Goal: Transaction & Acquisition: Purchase product/service

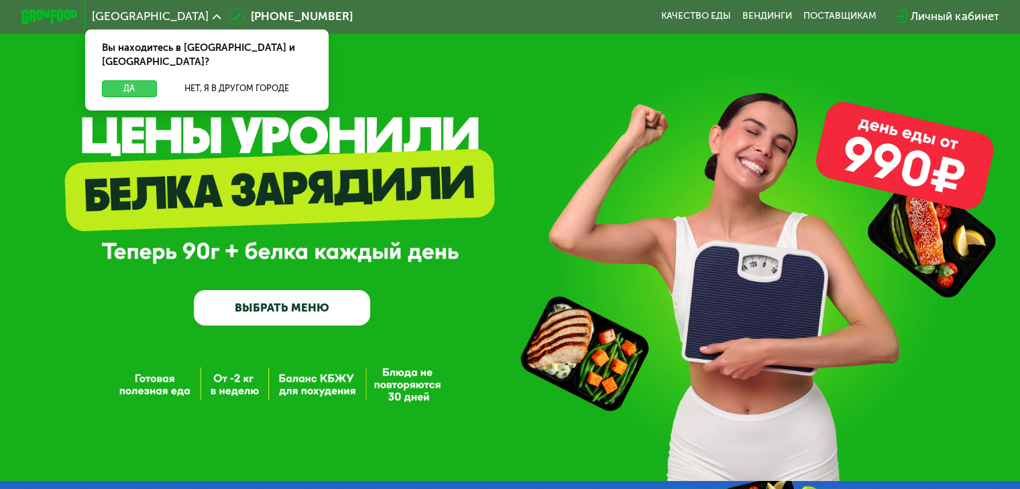
click at [119, 80] on button "Да" at bounding box center [129, 88] width 54 height 17
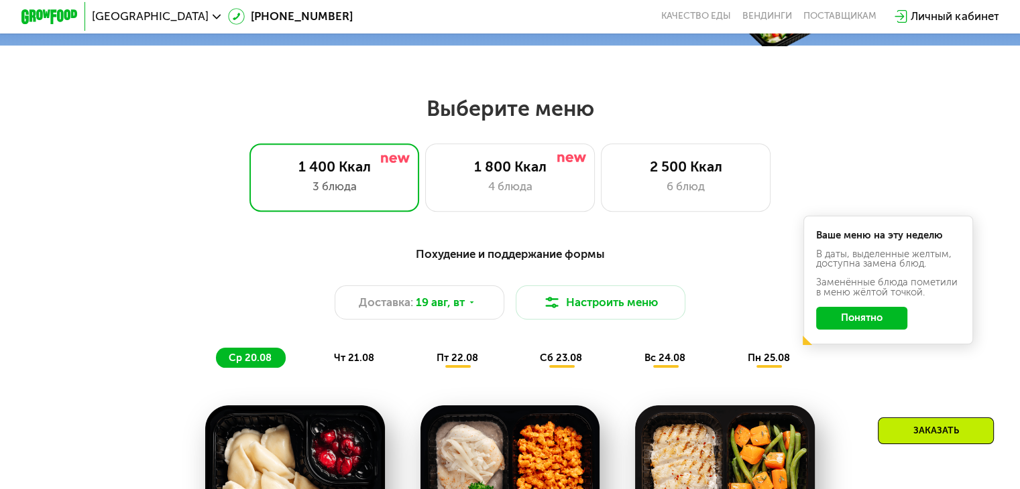
scroll to position [268, 0]
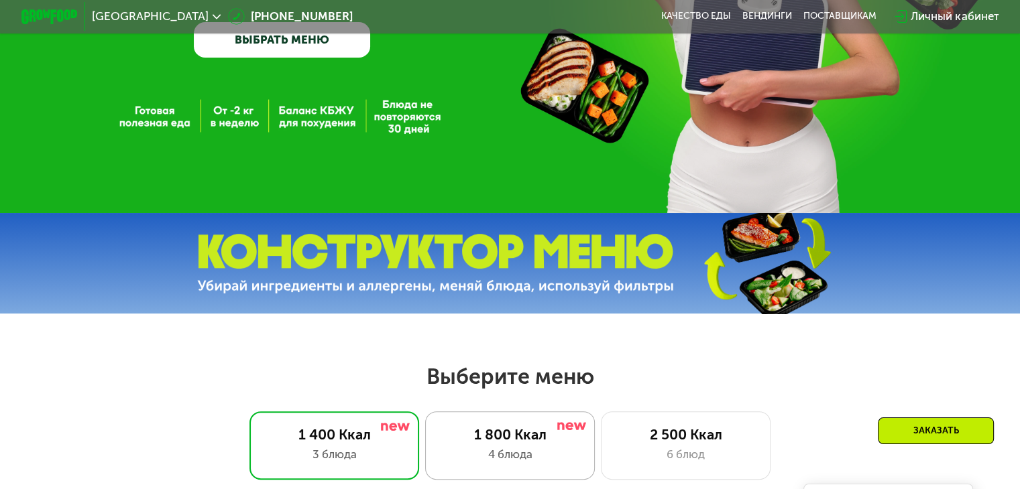
click at [542, 435] on div "1 800 Ккал" at bounding box center [510, 434] width 140 height 17
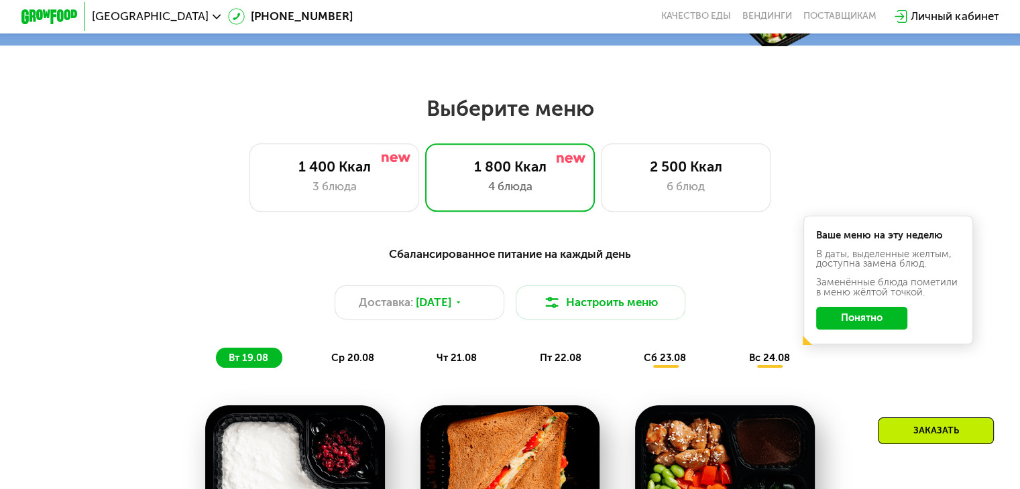
scroll to position [671, 0]
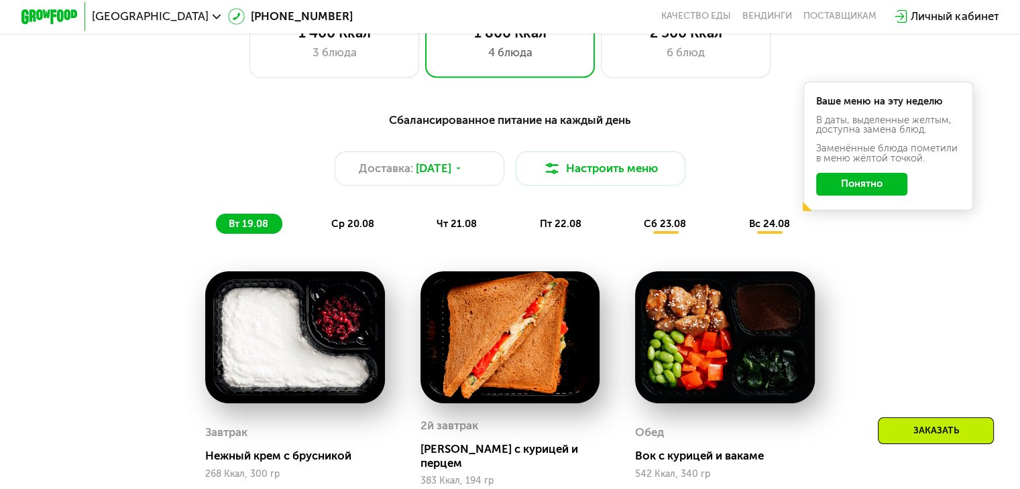
click at [424, 234] on div "ср 20.08" at bounding box center [457, 224] width 67 height 20
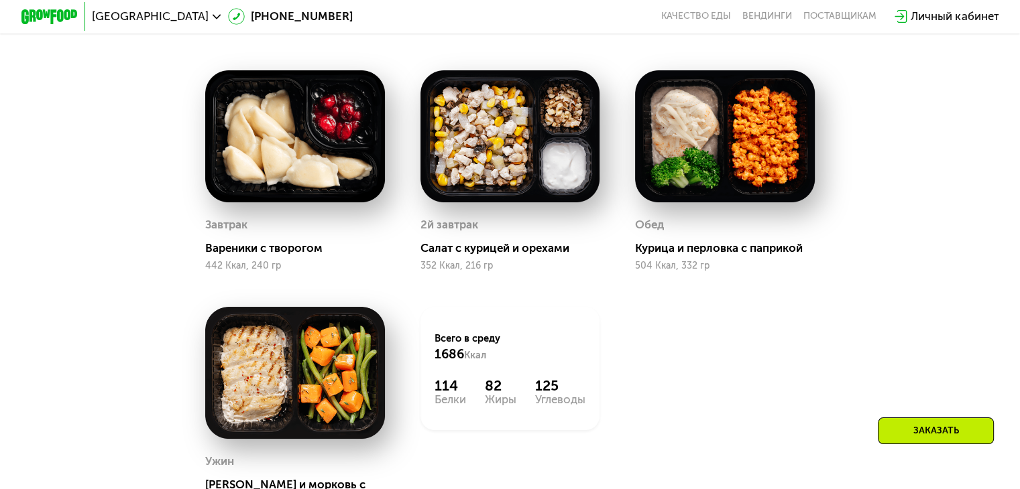
scroll to position [805, 0]
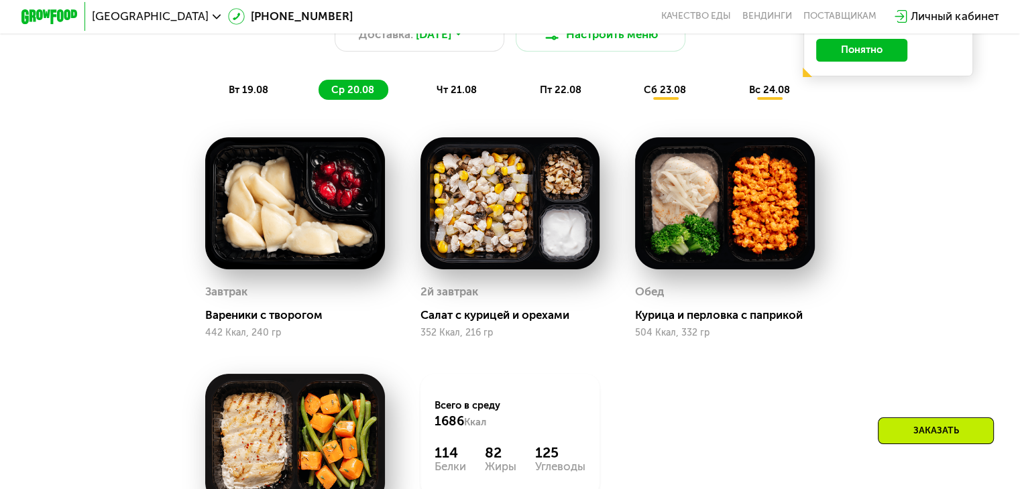
click at [251, 96] on span "вт 19.08" at bounding box center [249, 90] width 40 height 12
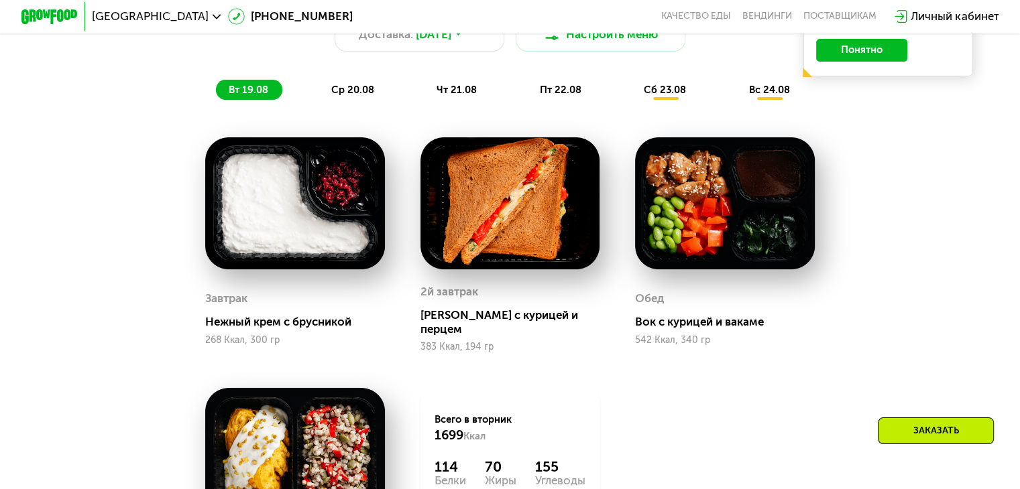
click at [351, 94] on span "ср 20.08" at bounding box center [352, 90] width 43 height 12
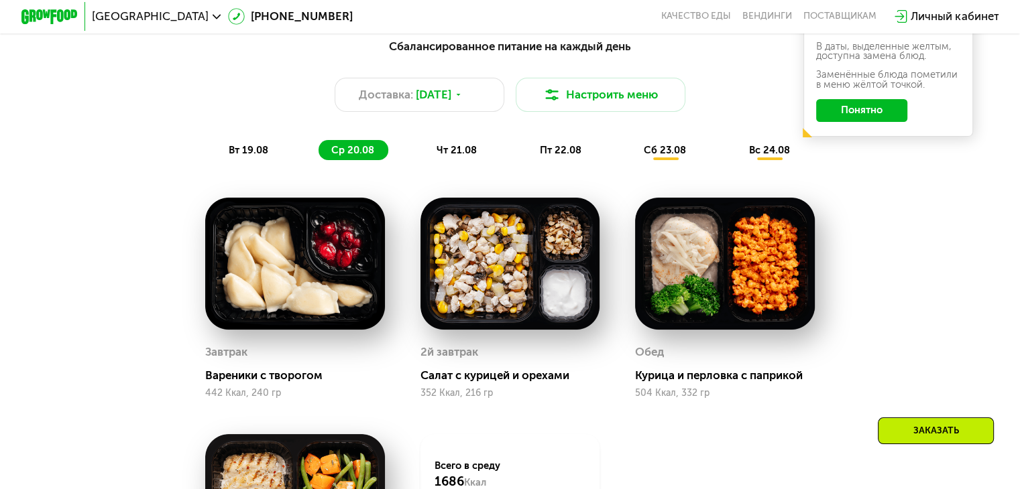
scroll to position [671, 0]
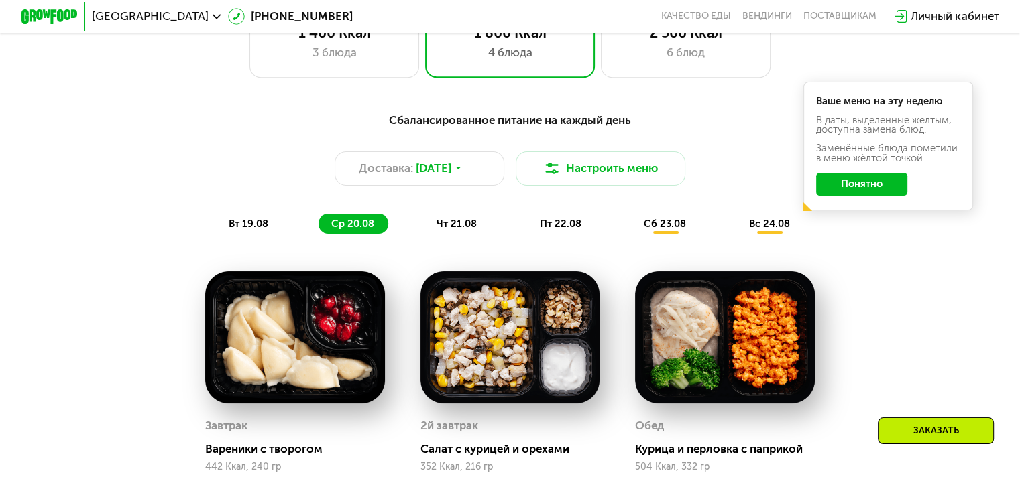
click at [463, 230] on span "чт 21.08" at bounding box center [457, 224] width 40 height 12
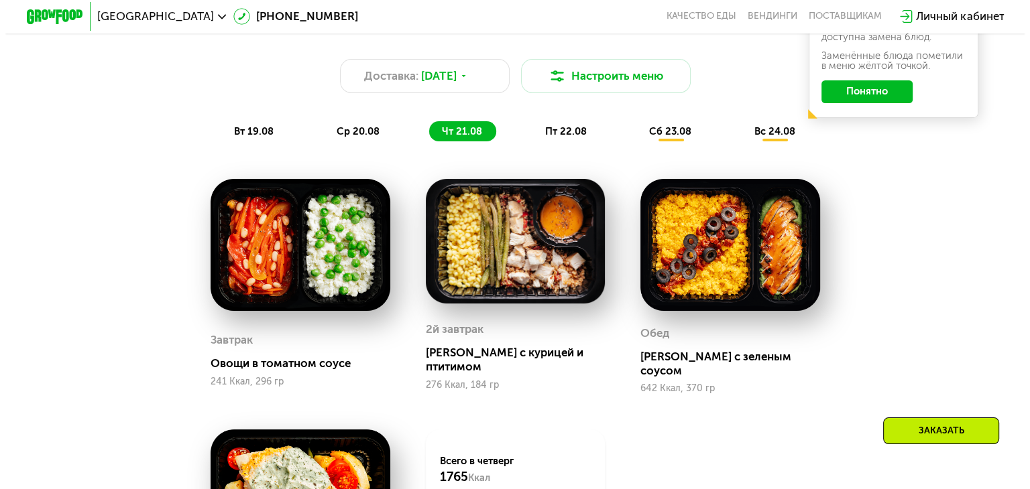
scroll to position [738, 0]
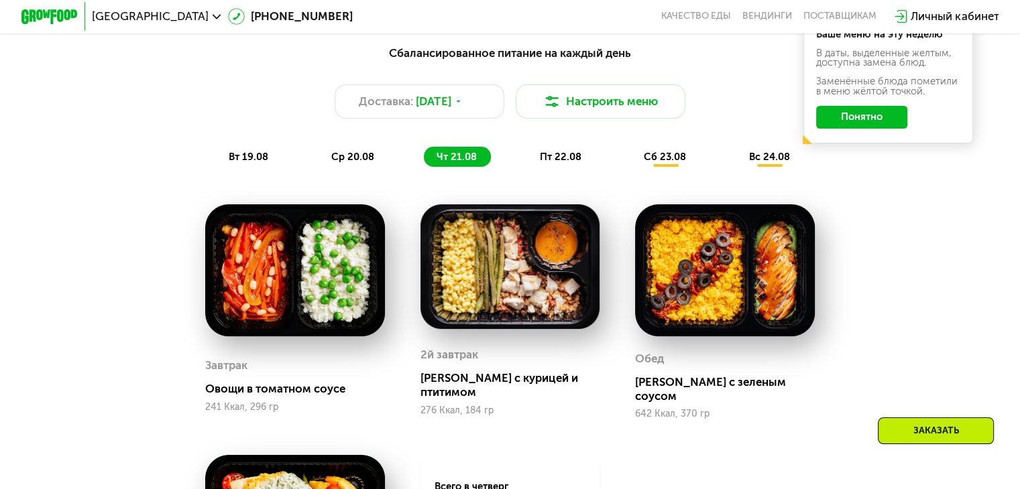
click at [552, 162] on span "пт 22.08" at bounding box center [561, 157] width 42 height 12
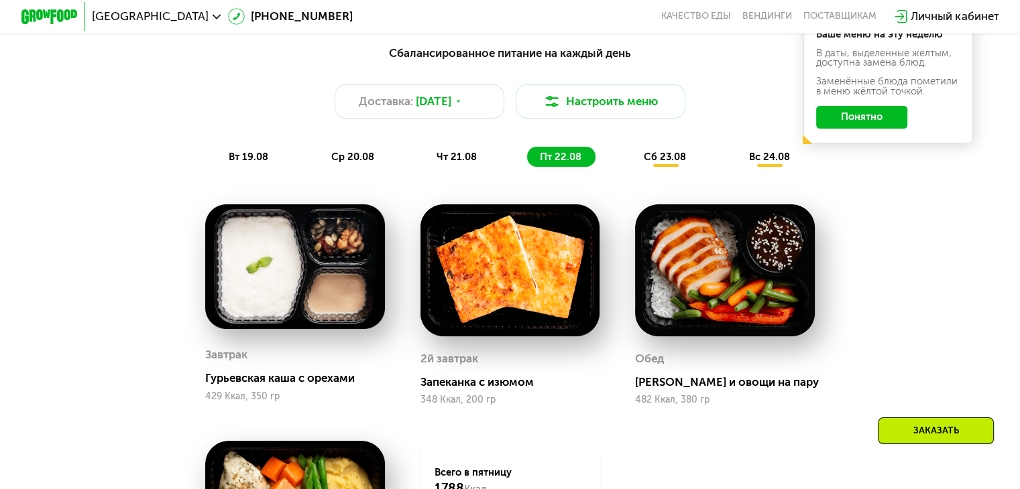
click at [590, 89] on div "Сбалансированное питание на каждый день Доставка: [DATE] Настроить меню вт 19.0…" at bounding box center [510, 105] width 839 height 123
click at [584, 113] on button "Настроить меню" at bounding box center [601, 101] width 170 height 34
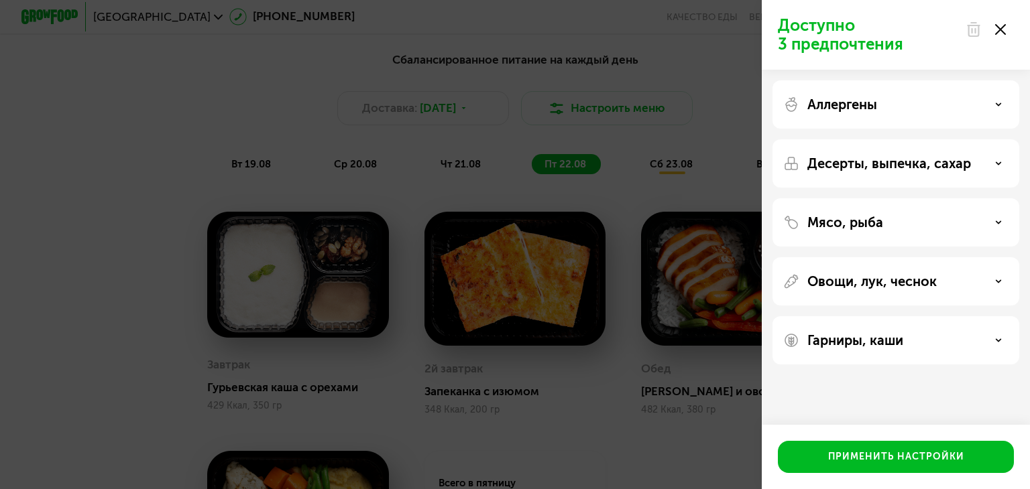
click at [880, 221] on p "Мясо, рыба" at bounding box center [845, 223] width 76 height 16
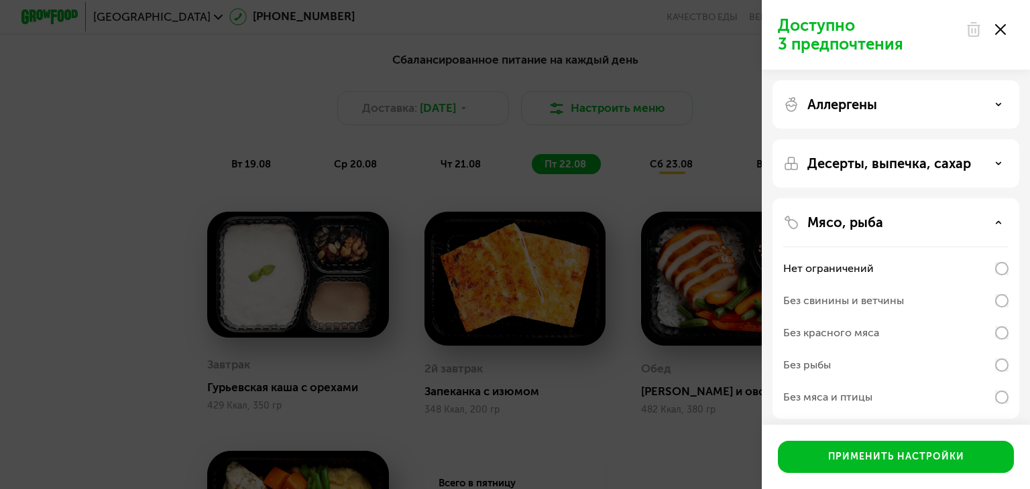
click at [878, 220] on p "Мясо, рыба" at bounding box center [845, 223] width 76 height 16
